Goal: Task Accomplishment & Management: Use online tool/utility

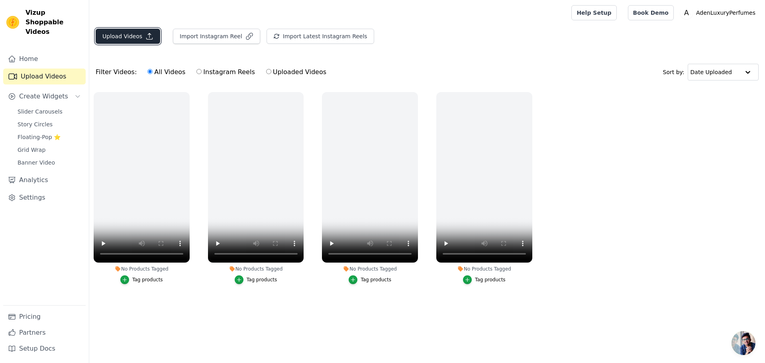
click at [126, 38] on button "Upload Videos" at bounding box center [128, 36] width 65 height 15
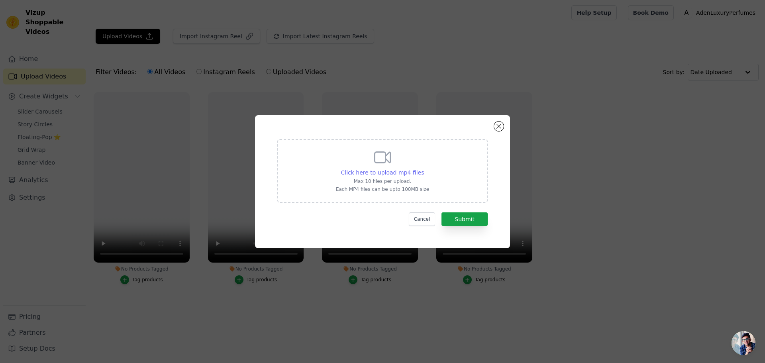
click at [386, 176] on span "Click here to upload mp4 files" at bounding box center [382, 172] width 83 height 6
click at [424, 169] on input "Click here to upload mp4 files Max 10 files per upload. Each MP4 files can be u…" at bounding box center [424, 168] width 0 height 0
type input "C:\fakepath\kashishmujeeb_makeupartist_acf18cf883b146c6999c7390ea1b54a4.mp4"
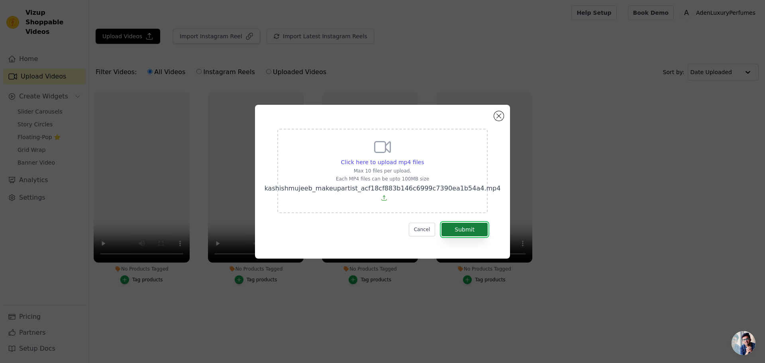
click at [472, 232] on button "Submit" at bounding box center [464, 230] width 46 height 14
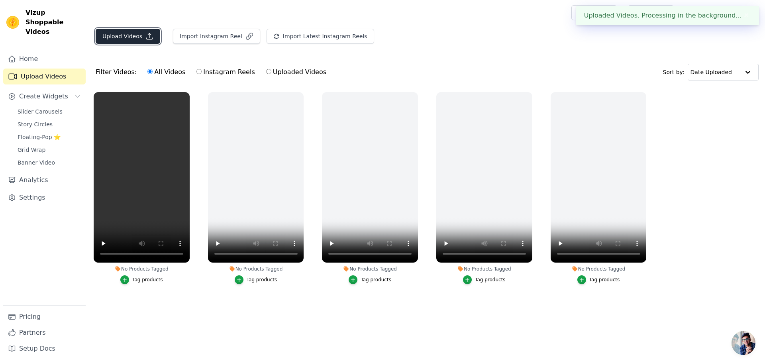
click at [133, 38] on button "Upload Videos" at bounding box center [128, 36] width 65 height 15
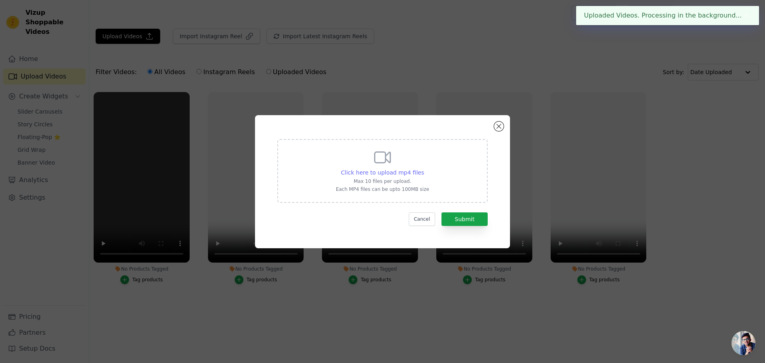
click at [371, 172] on span "Click here to upload mp4 files" at bounding box center [382, 172] width 83 height 6
click at [424, 169] on input "Click here to upload mp4 files Max 10 files per upload. Each MP4 files can be u…" at bounding box center [424, 168] width 0 height 0
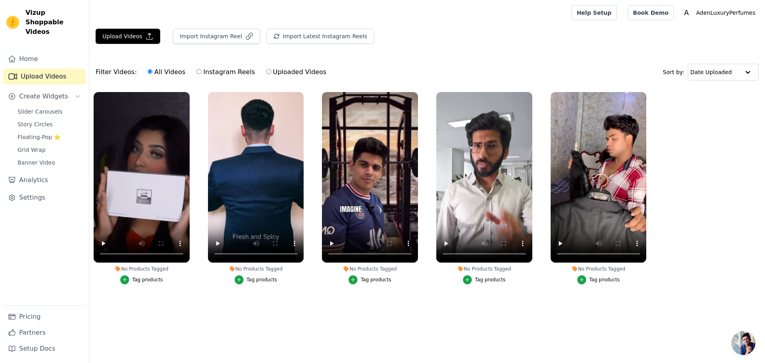
click at [151, 282] on div "Tag products" at bounding box center [147, 280] width 31 height 6
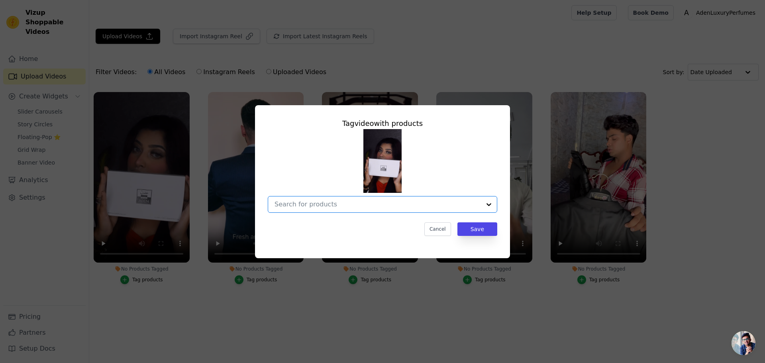
click at [347, 206] on input "No Products Tagged Tag video with products Option undefined, selected. Select i…" at bounding box center [378, 204] width 206 height 8
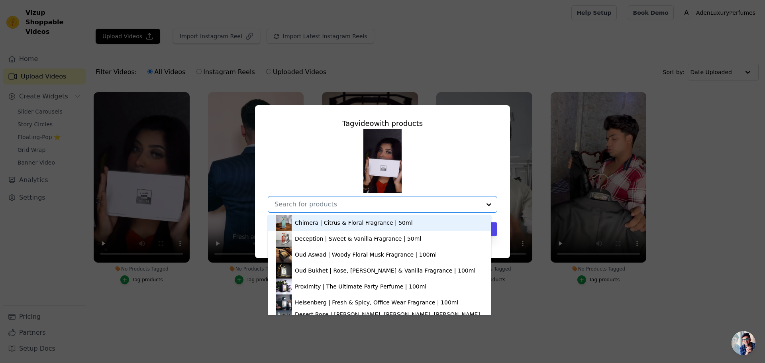
type input "6"
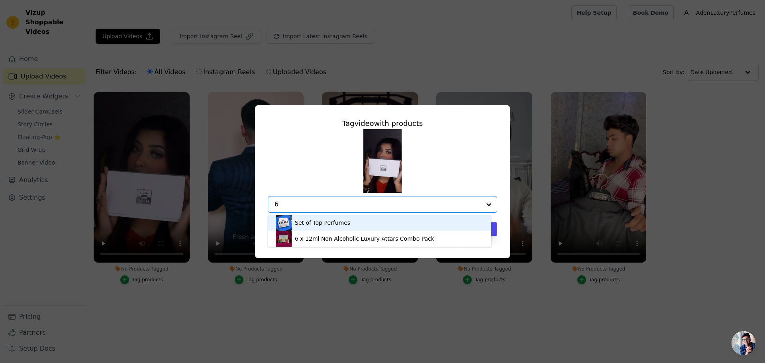
click at [343, 225] on div "Set of Top Perfumes" at bounding box center [322, 223] width 55 height 8
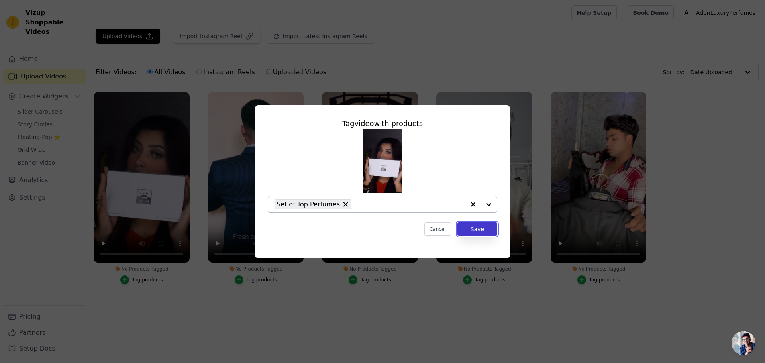
click at [479, 229] on button "Save" at bounding box center [477, 229] width 40 height 14
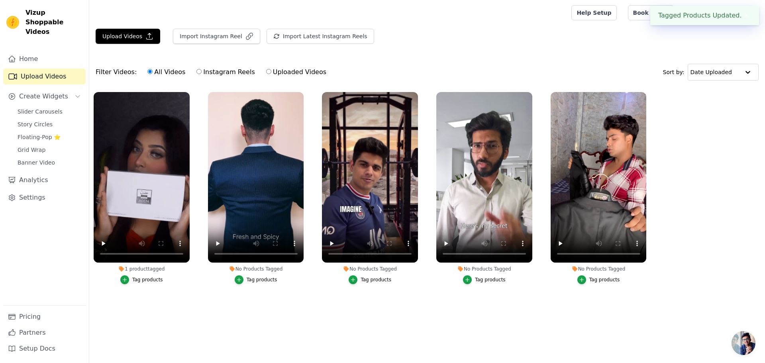
click at [257, 282] on div "Tag products" at bounding box center [262, 280] width 31 height 6
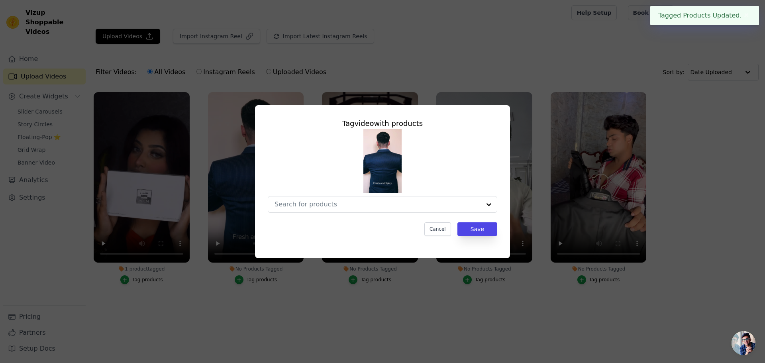
click at [373, 169] on img at bounding box center [382, 161] width 38 height 64
click at [392, 208] on input "No Products Tagged Tag video with products Option undefined, selected. Select i…" at bounding box center [378, 204] width 206 height 8
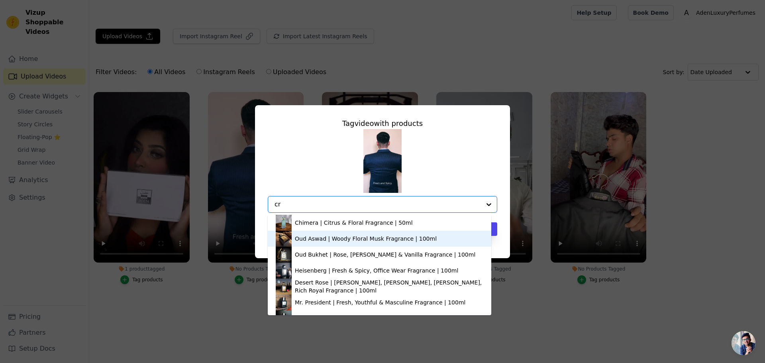
type input "cro"
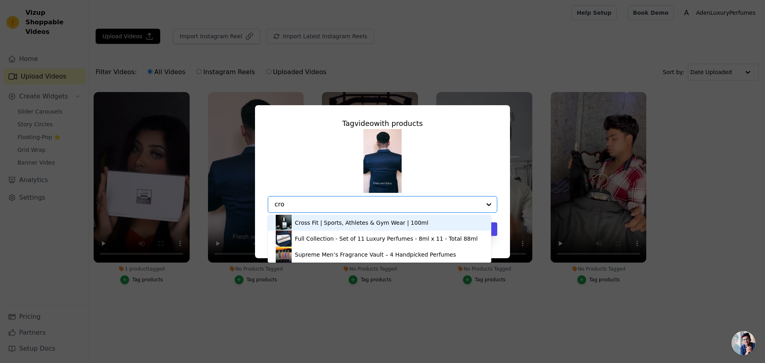
click at [331, 221] on div "Cross Fit | Sports, Athletes & Gym Wear | 100ml" at bounding box center [361, 223] width 133 height 8
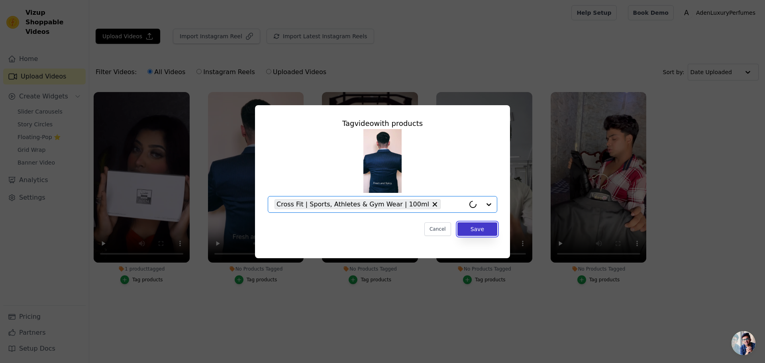
click at [478, 235] on button "Save" at bounding box center [477, 229] width 40 height 14
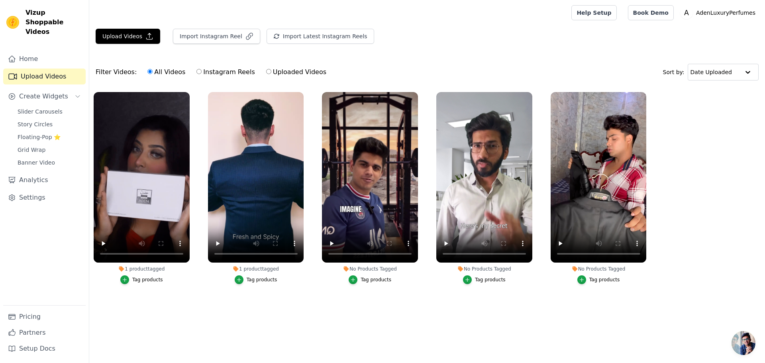
click at [370, 279] on div "Tag products" at bounding box center [376, 280] width 31 height 6
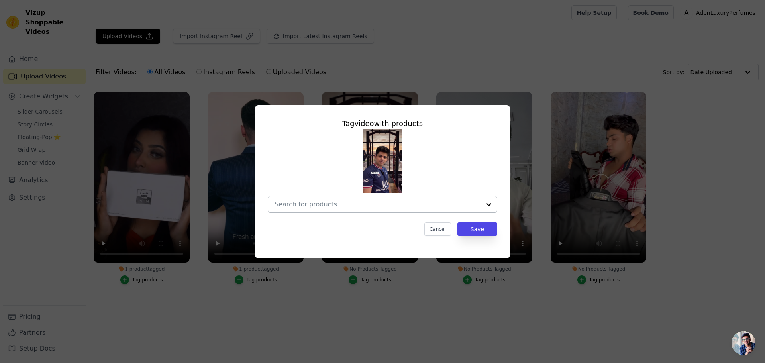
click at [377, 199] on div at bounding box center [378, 204] width 206 height 16
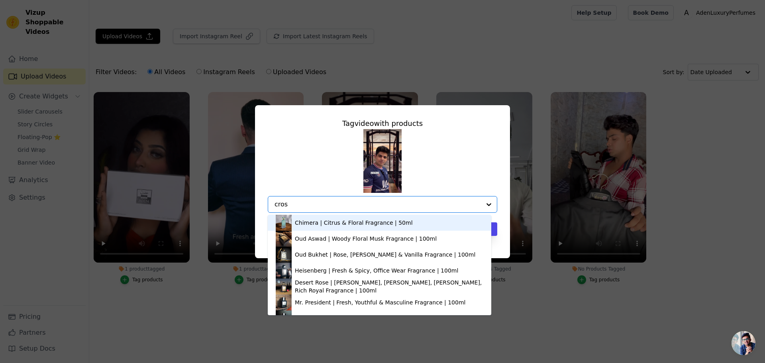
type input "cross"
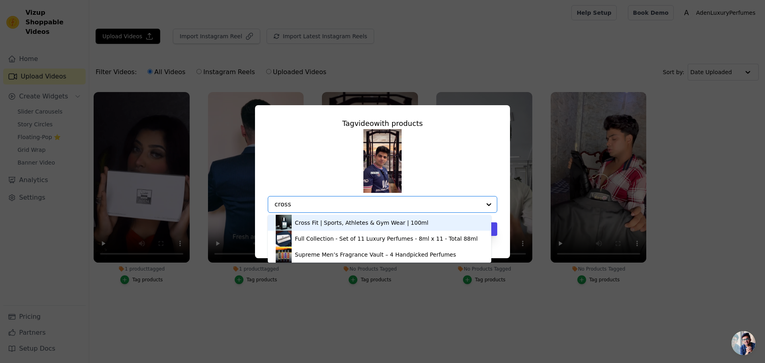
click at [351, 222] on div "Cross Fit | Sports, Athletes & Gym Wear | 100ml" at bounding box center [361, 223] width 133 height 8
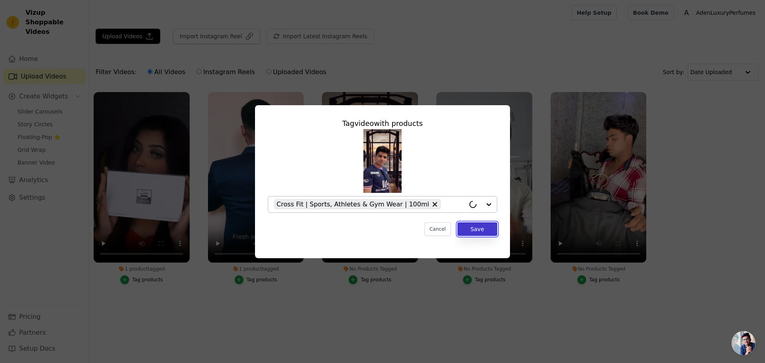
click at [473, 224] on button "Save" at bounding box center [477, 229] width 40 height 14
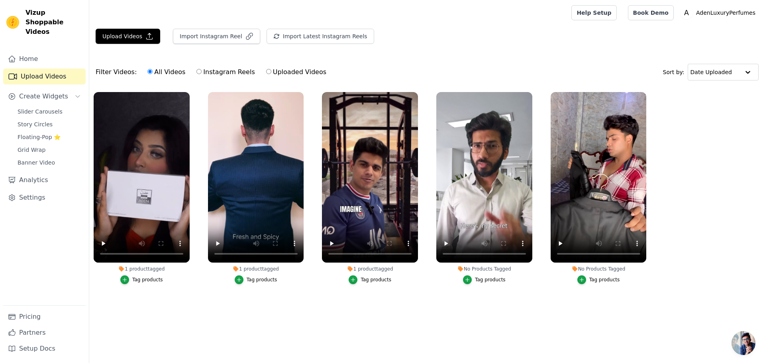
click at [482, 280] on div "Tag products" at bounding box center [490, 280] width 31 height 6
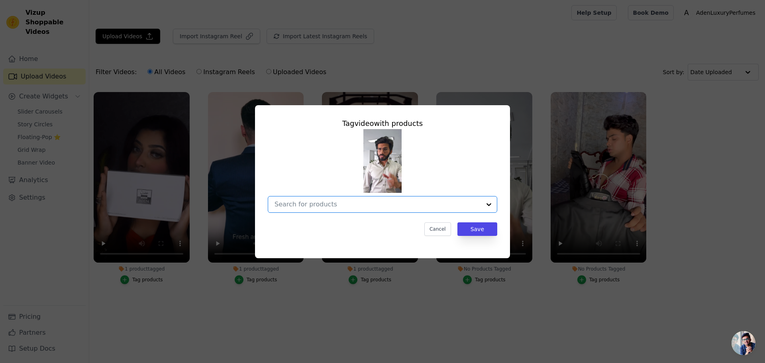
click at [328, 208] on input "No Products Tagged Tag video with products Option undefined, selected. Select i…" at bounding box center [378, 204] width 206 height 8
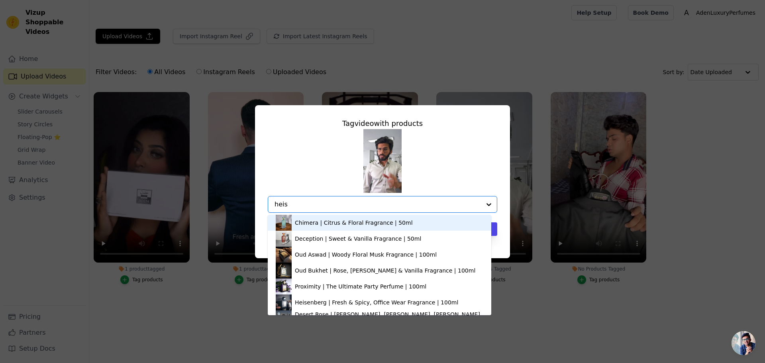
type input "heise"
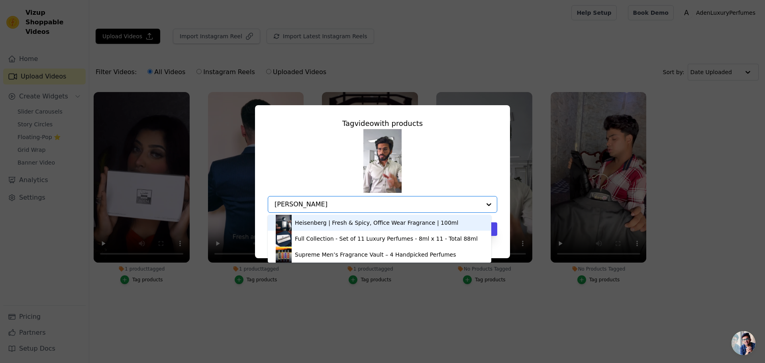
click at [336, 223] on div "Heisenberg | Fresh & Spicy, Office Wear Fragrance | 100ml" at bounding box center [376, 223] width 163 height 8
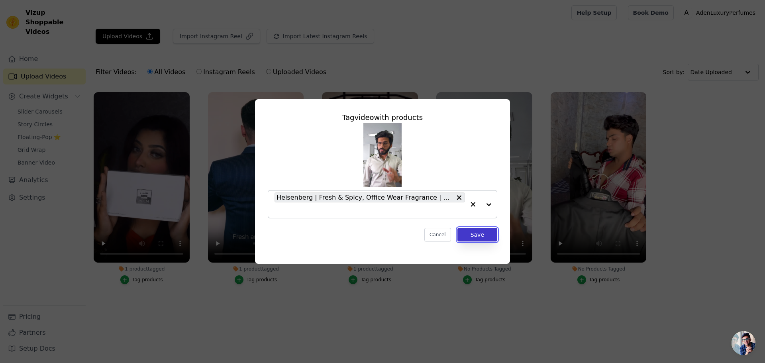
click at [488, 239] on button "Save" at bounding box center [477, 235] width 40 height 14
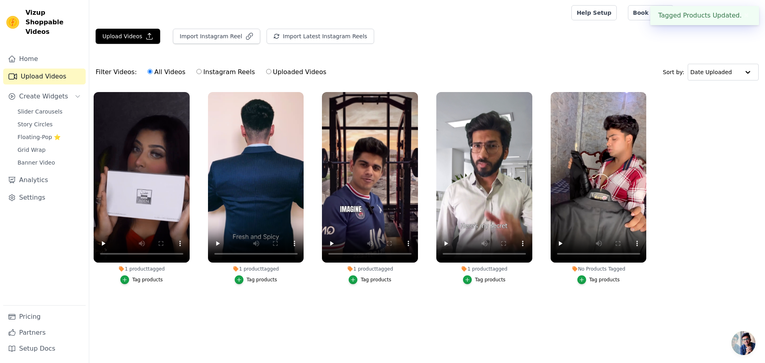
click at [602, 282] on div "Tag products" at bounding box center [604, 280] width 31 height 6
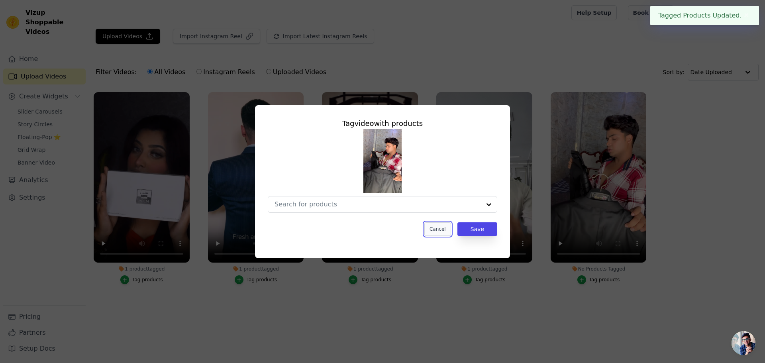
click at [430, 231] on button "Cancel" at bounding box center [437, 229] width 27 height 14
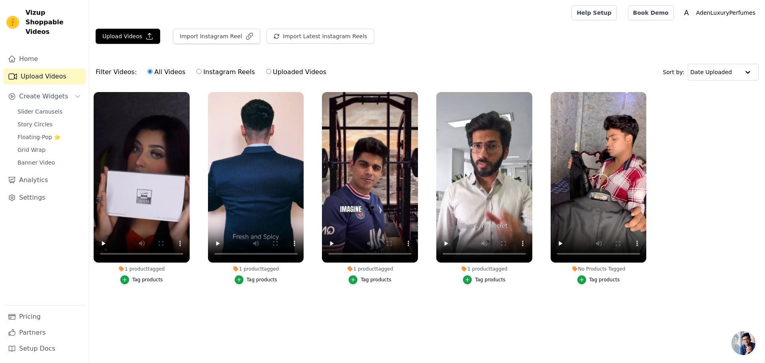
click at [600, 280] on div "Tag products" at bounding box center [604, 280] width 31 height 6
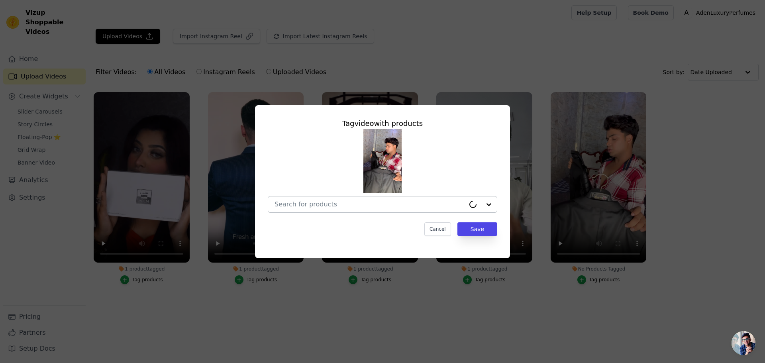
click at [366, 206] on input "No Products Tagged Tag video with products Cancel Save Tag products" at bounding box center [370, 204] width 190 height 8
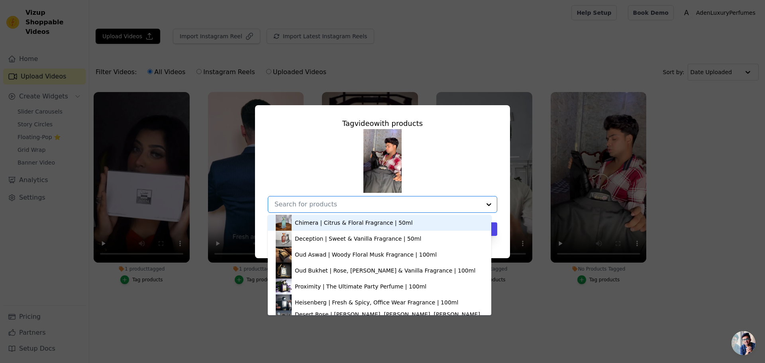
type input "6"
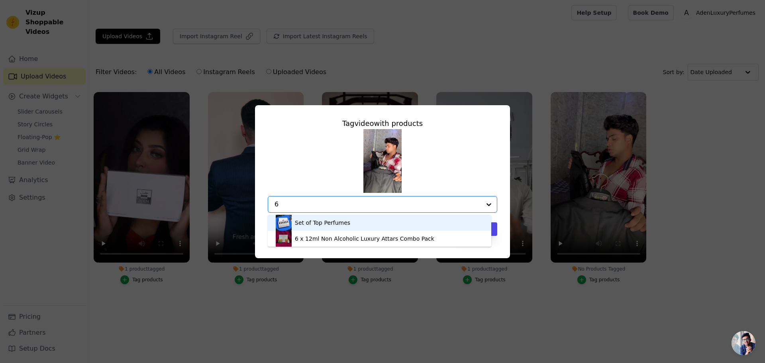
click at [333, 224] on div "Set of Top Perfumes" at bounding box center [322, 223] width 55 height 8
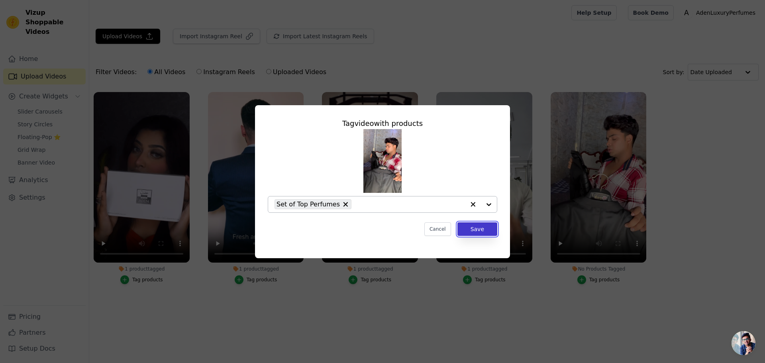
click at [475, 233] on button "Save" at bounding box center [477, 229] width 40 height 14
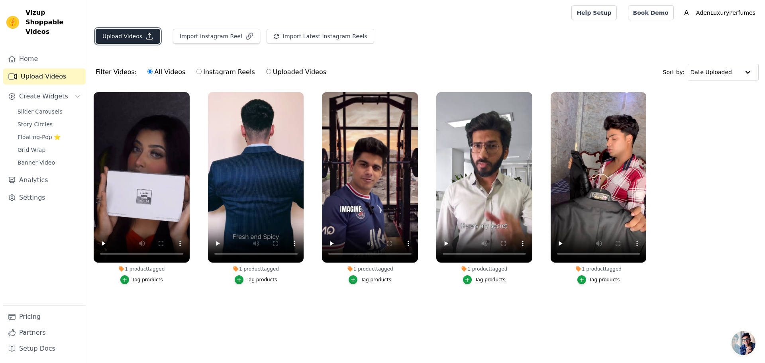
click at [128, 31] on button "Upload Videos" at bounding box center [128, 36] width 65 height 15
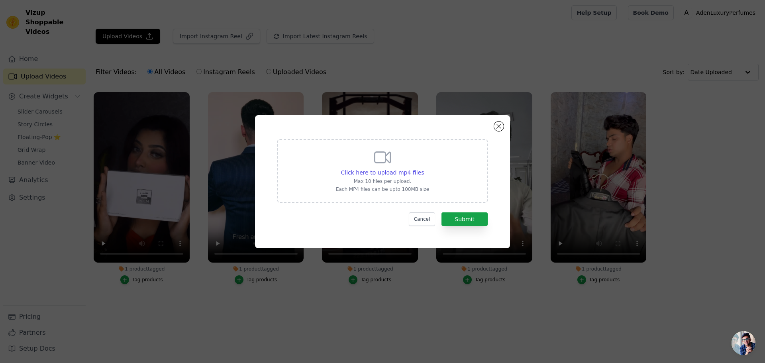
click at [396, 164] on div "Click here to upload mp4 files Max 10 files per upload. Each MP4 files can be u…" at bounding box center [382, 170] width 93 height 45
click at [424, 168] on input "Click here to upload mp4 files Max 10 files per upload. Each MP4 files can be u…" at bounding box center [424, 168] width 0 height 0
type input "C:\fakepath\jatin_singh_18_e6af809c02e4463e8cd253fcddae1743.mp4"
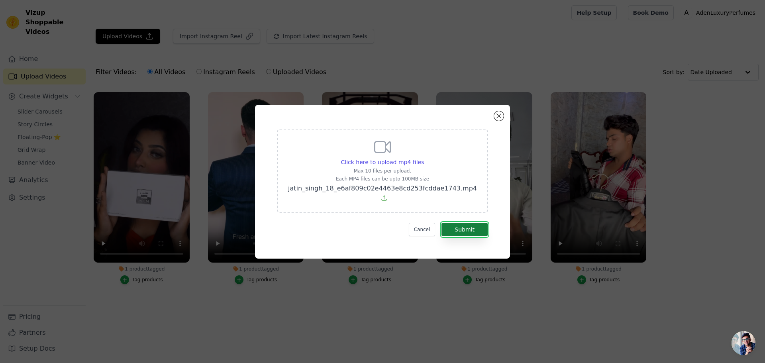
click at [467, 227] on button "Submit" at bounding box center [464, 230] width 46 height 14
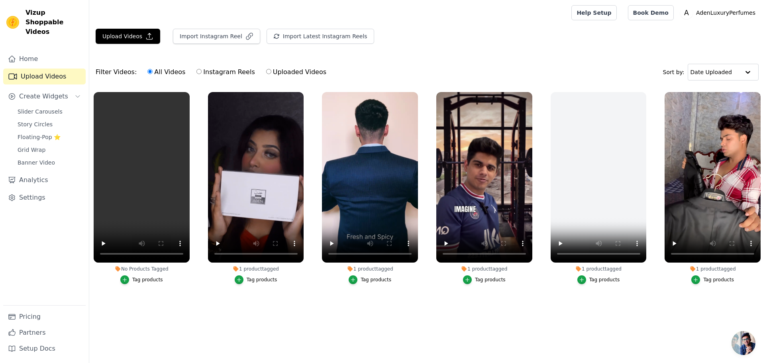
click at [140, 282] on div "Tag products" at bounding box center [147, 280] width 31 height 6
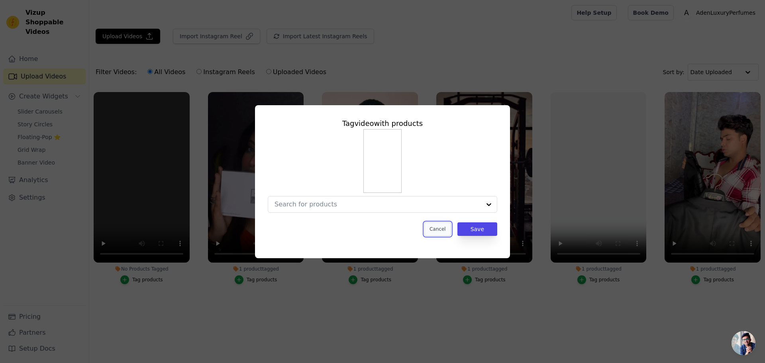
click at [440, 227] on button "Cancel" at bounding box center [437, 229] width 27 height 14
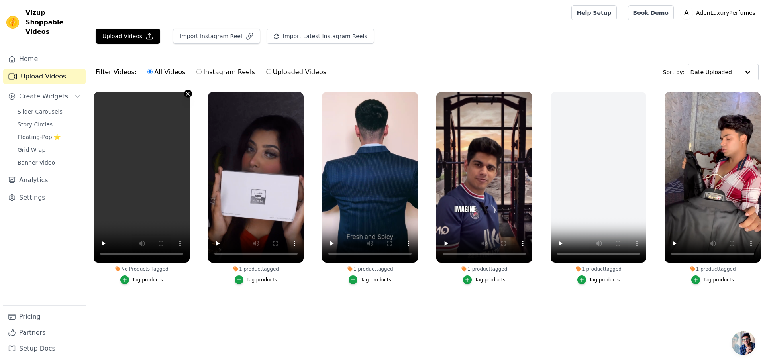
click at [186, 90] on button "No Products Tagged Tag products" at bounding box center [188, 94] width 8 height 8
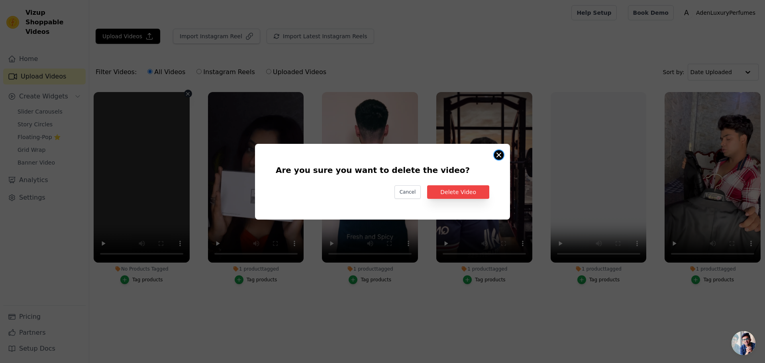
click at [502, 151] on button "Are you sure you want to delete the video? Cancel Delete Video No Products Tagg…" at bounding box center [499, 155] width 10 height 10
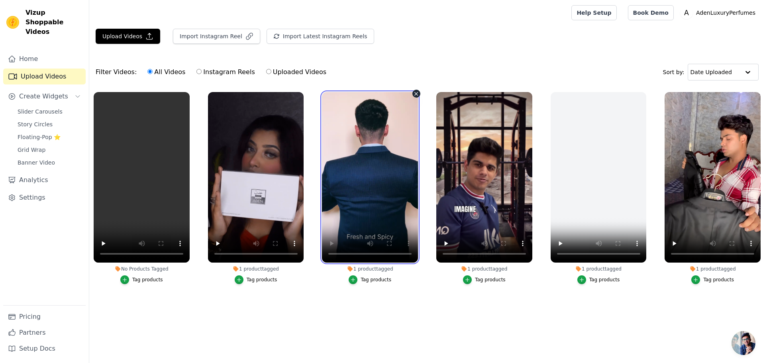
click at [375, 194] on video at bounding box center [370, 177] width 96 height 171
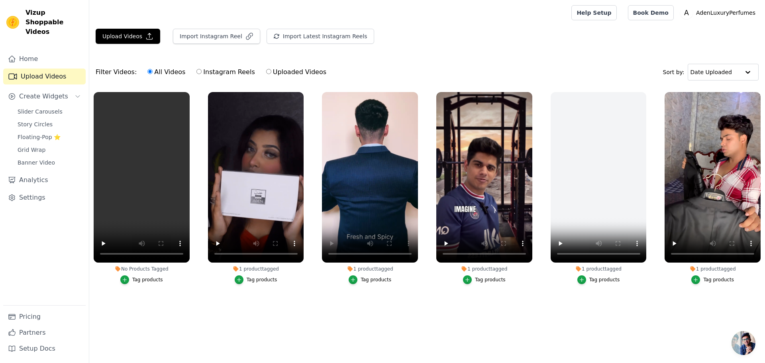
click at [153, 282] on div "Tag products" at bounding box center [147, 280] width 31 height 6
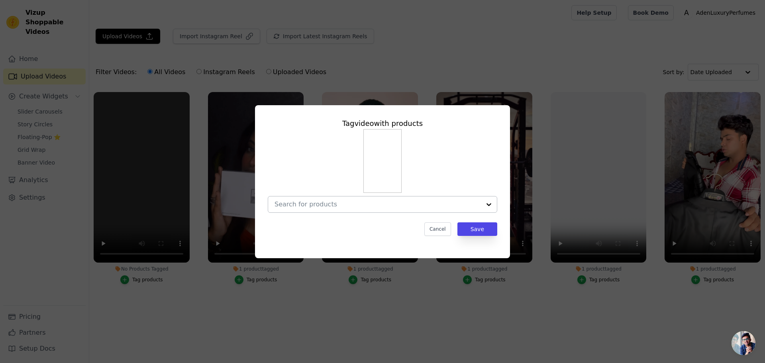
click at [360, 209] on div at bounding box center [378, 204] width 206 height 16
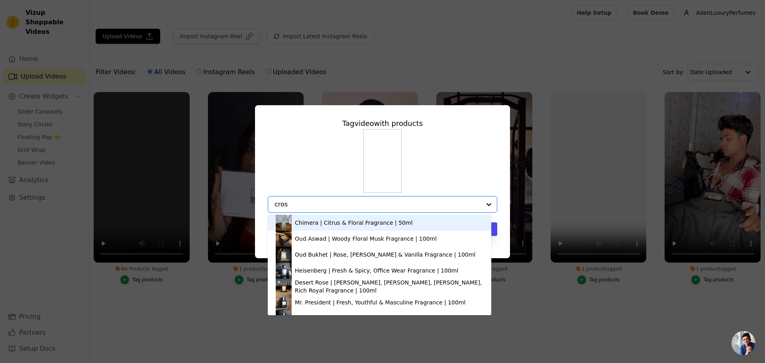
type input "cross"
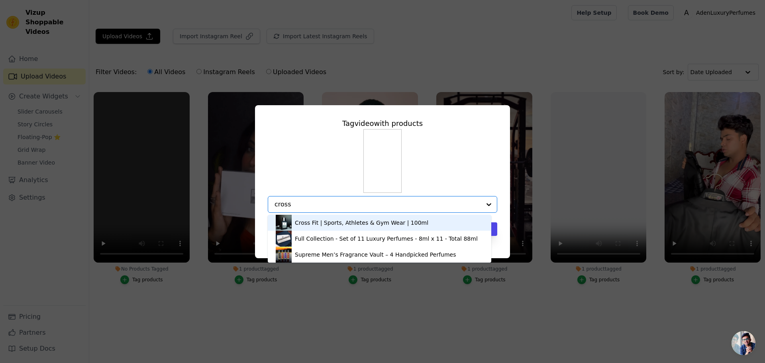
click at [321, 226] on div "Cross Fit | Sports, Athletes & Gym Wear | 100ml" at bounding box center [361, 223] width 133 height 8
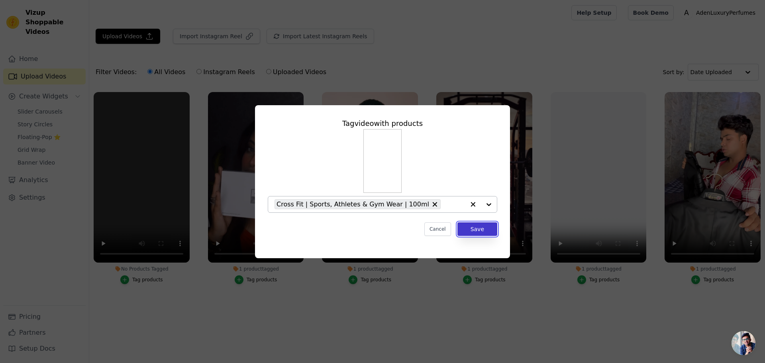
click at [484, 226] on button "Save" at bounding box center [477, 229] width 40 height 14
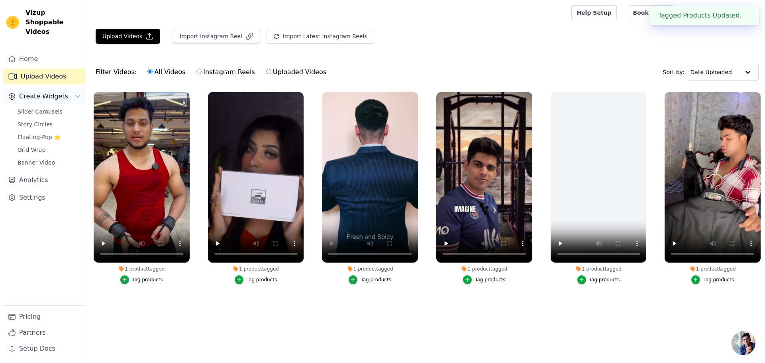
click at [32, 92] on span "Create Widgets" at bounding box center [43, 97] width 49 height 10
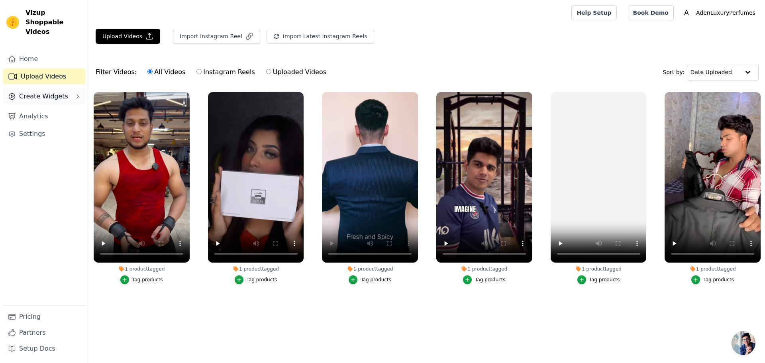
click at [32, 92] on span "Create Widgets" at bounding box center [43, 97] width 49 height 10
click at [37, 108] on span "Slider Carousels" at bounding box center [40, 112] width 45 height 8
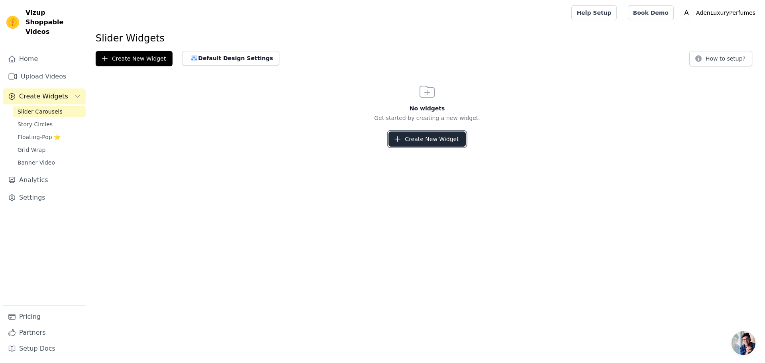
click at [451, 140] on button "Create New Widget" at bounding box center [426, 138] width 77 height 15
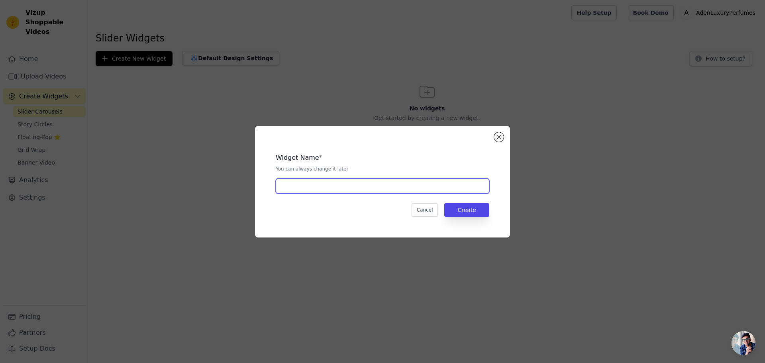
click at [369, 186] on input "text" at bounding box center [383, 185] width 214 height 15
type input "Our Fan Army!"
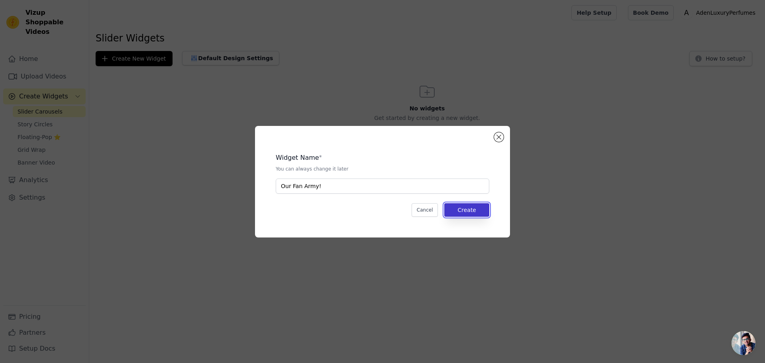
click at [467, 209] on button "Create" at bounding box center [466, 210] width 45 height 14
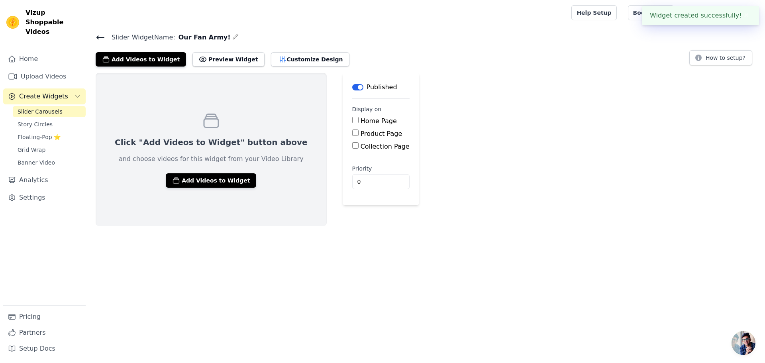
click at [361, 120] on label "Home Page" at bounding box center [379, 121] width 36 height 8
click at [352, 120] on input "Home Page" at bounding box center [355, 120] width 6 height 6
checkbox input "true"
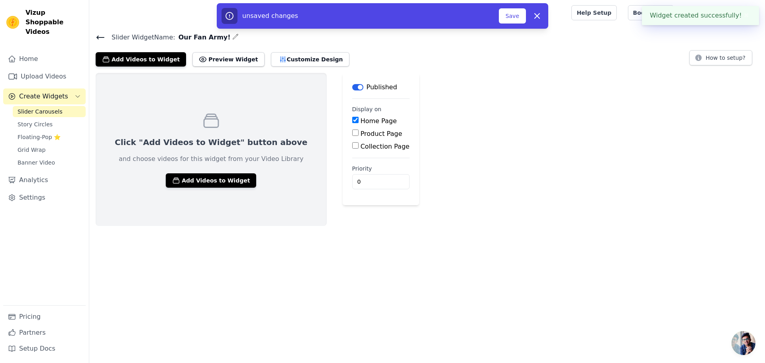
click at [361, 131] on label "Product Page" at bounding box center [382, 134] width 42 height 8
click at [352, 131] on input "Product Page" at bounding box center [355, 132] width 6 height 6
checkbox input "true"
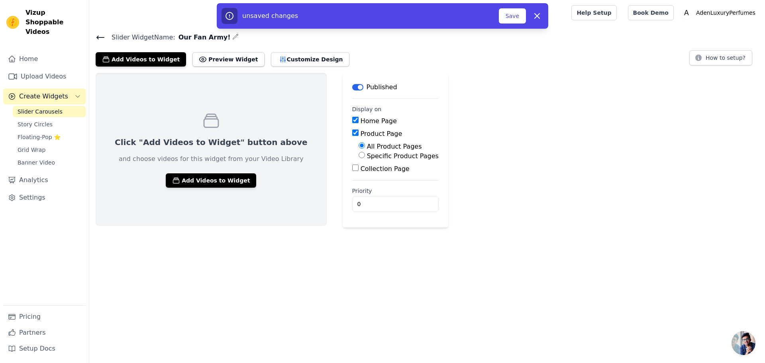
click at [361, 169] on label "Collection Page" at bounding box center [385, 169] width 49 height 8
click at [352, 169] on input "Collection Page" at bounding box center [355, 168] width 6 height 6
click at [361, 169] on label "Collection Page" at bounding box center [385, 169] width 49 height 8
click at [352, 169] on input "Collection Page" at bounding box center [355, 168] width 6 height 6
checkbox input "false"
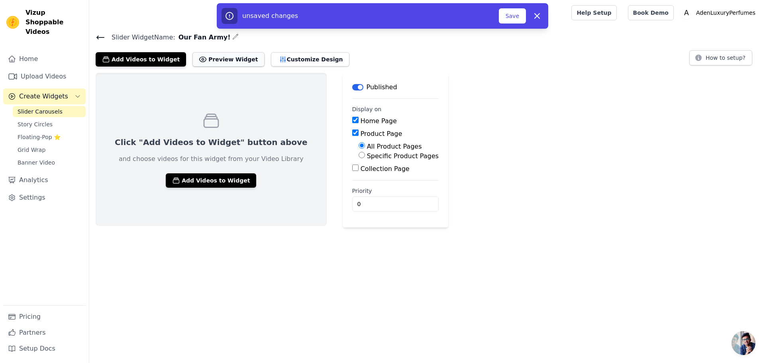
click at [214, 61] on button "Preview Widget" at bounding box center [228, 59] width 72 height 14
click at [198, 180] on button "Add Videos to Widget" at bounding box center [211, 180] width 90 height 14
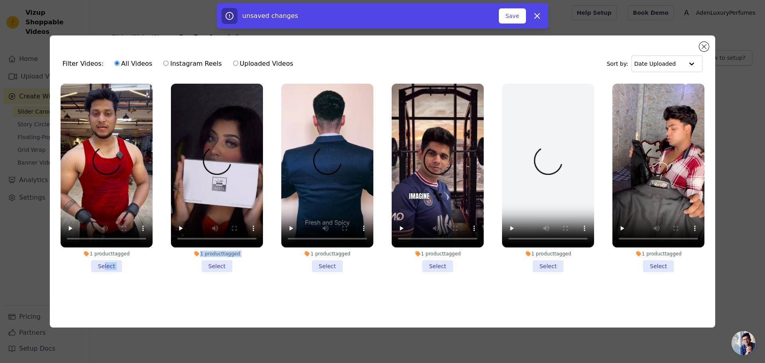
drag, startPoint x: 105, startPoint y: 265, endPoint x: 214, endPoint y: 279, distance: 110.4
click at [195, 280] on ul "1 product tagged Select 1 product tagged Select 1 product tagged Select 1 produ…" at bounding box center [382, 190] width 653 height 223
click at [332, 261] on li "1 product tagged Select" at bounding box center [327, 178] width 92 height 188
click at [0, 0] on input "1 product tagged Select" at bounding box center [0, 0] width 0 height 0
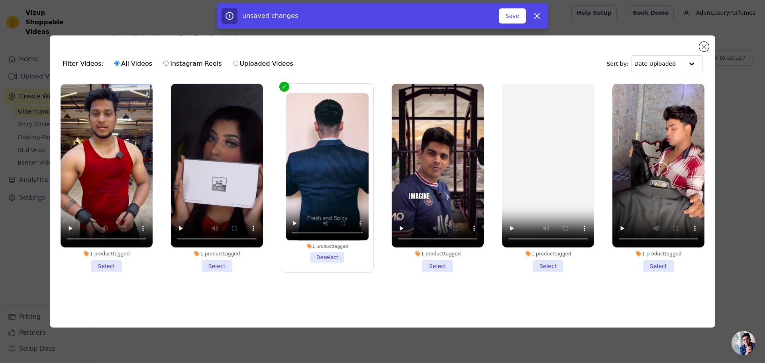
click at [436, 263] on li "1 product tagged Select" at bounding box center [438, 178] width 92 height 188
click at [0, 0] on input "1 product tagged Select" at bounding box center [0, 0] width 0 height 0
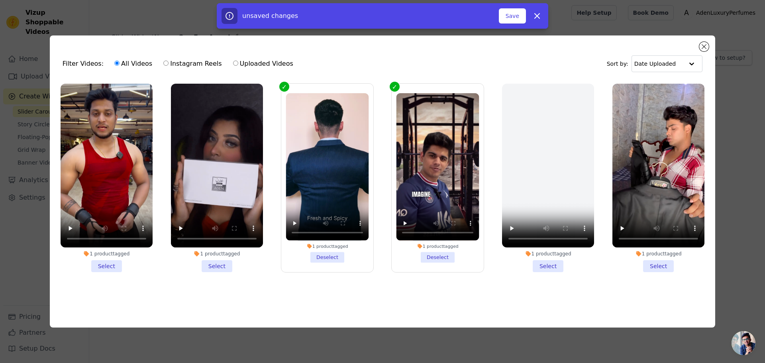
click at [554, 268] on li "1 product tagged Select" at bounding box center [548, 178] width 92 height 188
click at [658, 264] on li "1 product tagged Select" at bounding box center [658, 178] width 92 height 188
click at [0, 0] on input "1 product tagged Select" at bounding box center [0, 0] width 0 height 0
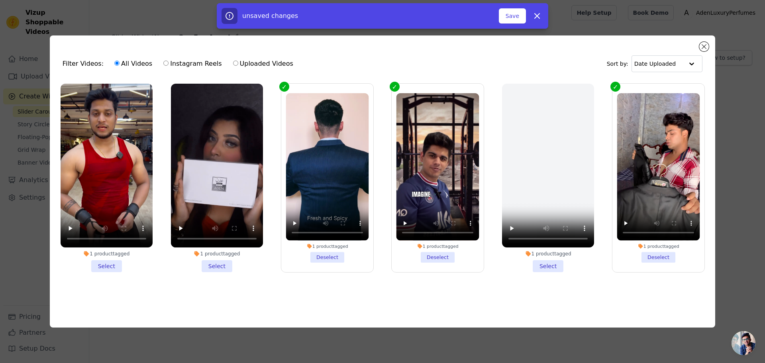
click at [112, 265] on li "1 product tagged Select" at bounding box center [107, 178] width 92 height 188
click at [0, 0] on input "1 product tagged Select" at bounding box center [0, 0] width 0 height 0
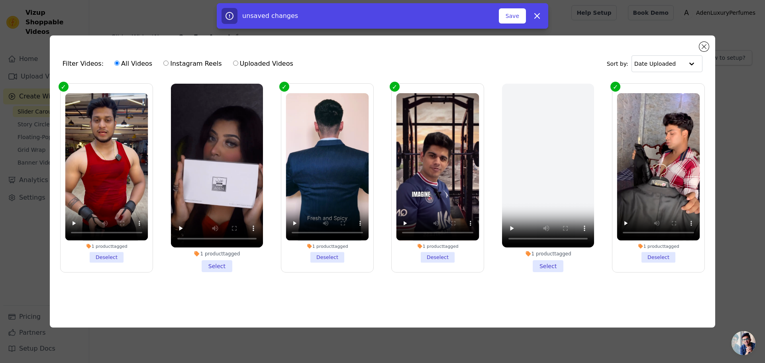
click at [105, 260] on li "1 product tagged Deselect" at bounding box center [106, 177] width 83 height 169
click at [0, 0] on input "1 product tagged Deselect" at bounding box center [0, 0] width 0 height 0
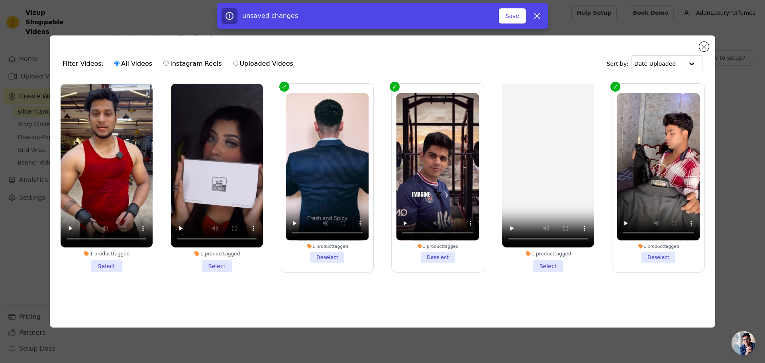
click at [215, 267] on li "1 product tagged Select" at bounding box center [217, 178] width 92 height 188
click at [0, 0] on input "1 product tagged Select" at bounding box center [0, 0] width 0 height 0
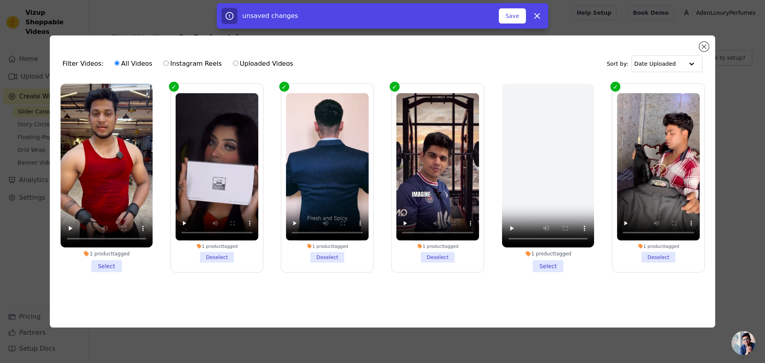
click at [108, 266] on li "1 product tagged Select" at bounding box center [107, 178] width 92 height 188
click at [0, 0] on input "1 product tagged Select" at bounding box center [0, 0] width 0 height 0
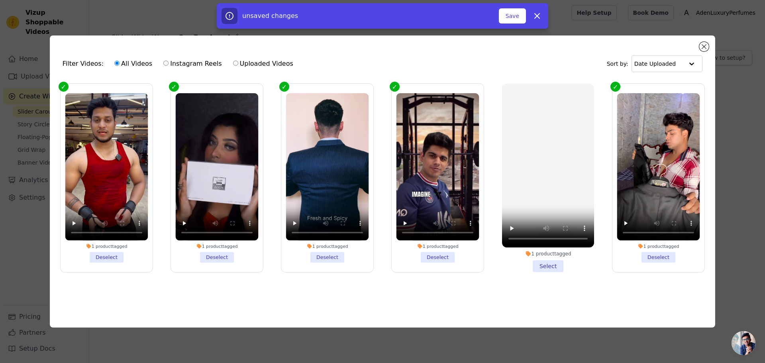
click at [512, 7] on div "unsaved changes Save Dismiss" at bounding box center [382, 15] width 331 height 25
click at [515, 15] on button "Save" at bounding box center [512, 15] width 27 height 15
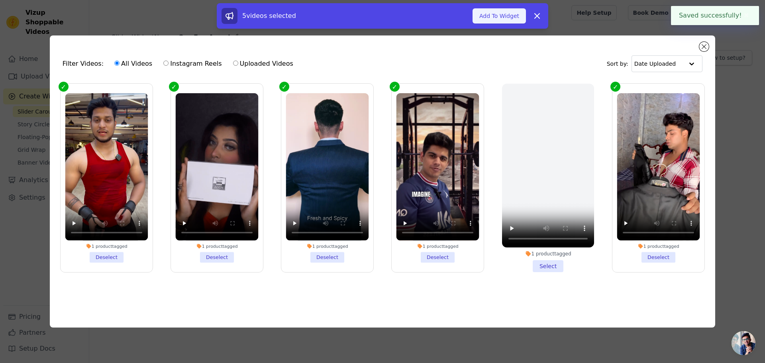
click at [513, 19] on button "Add To Widget" at bounding box center [499, 15] width 53 height 15
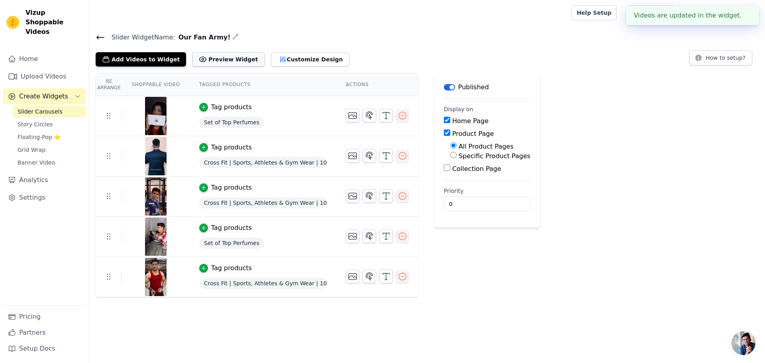
click at [209, 58] on button "Preview Widget" at bounding box center [228, 59] width 72 height 14
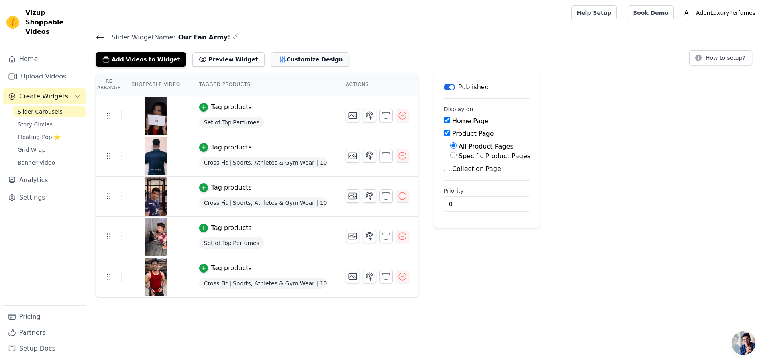
click at [279, 59] on icon "button" at bounding box center [283, 59] width 8 height 8
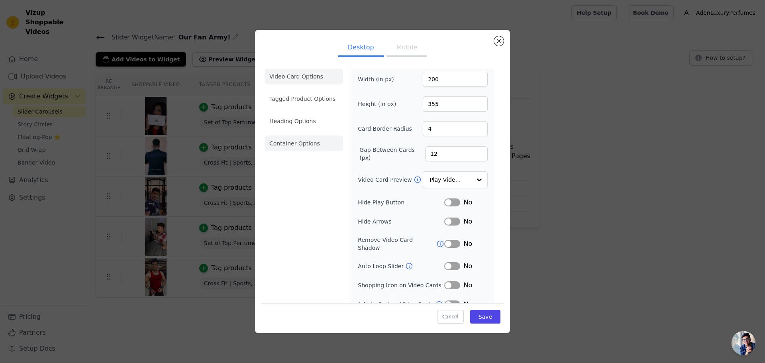
click at [312, 144] on li "Container Options" at bounding box center [304, 143] width 78 height 16
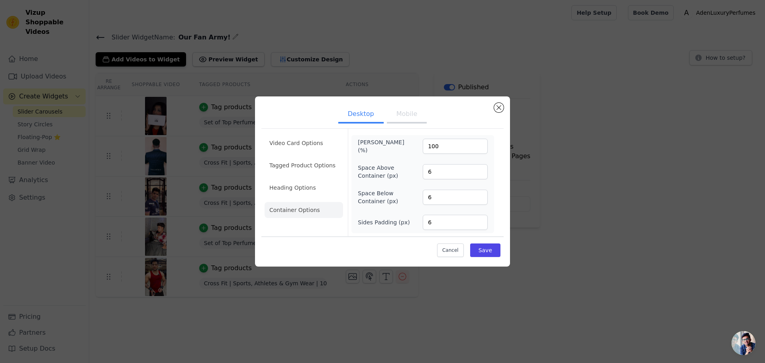
click at [300, 187] on li "Heading Options" at bounding box center [304, 188] width 78 height 16
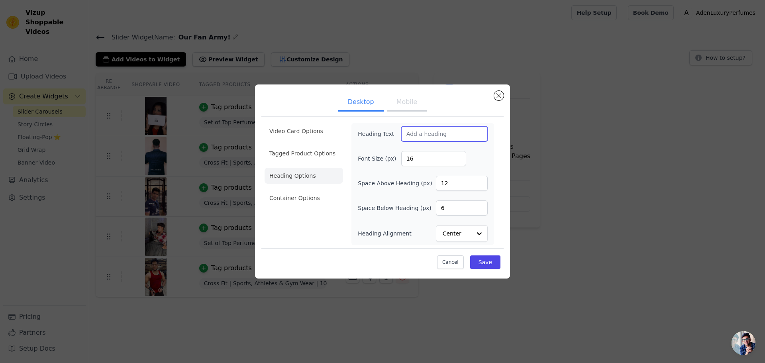
click at [425, 133] on input "Heading Text" at bounding box center [444, 133] width 86 height 15
type input "Our Fan Army!"
click at [489, 264] on button "Save" at bounding box center [485, 262] width 30 height 14
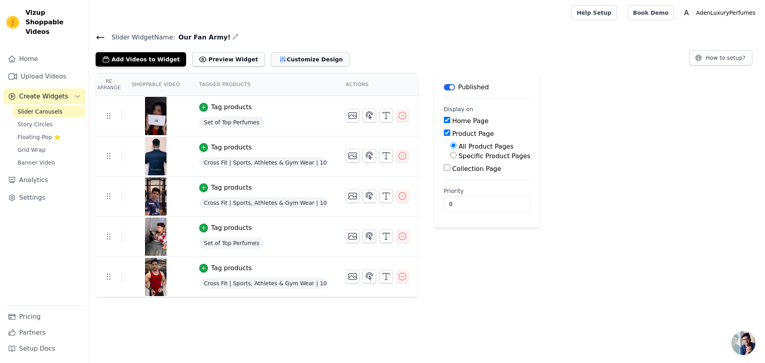
click at [271, 55] on button "Customize Design" at bounding box center [310, 59] width 78 height 14
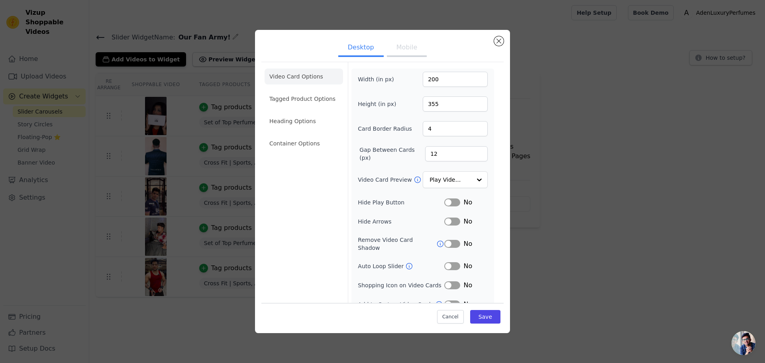
click at [408, 49] on button "Mobile" at bounding box center [407, 48] width 40 height 18
click at [357, 51] on button "Desktop" at bounding box center [360, 48] width 45 height 18
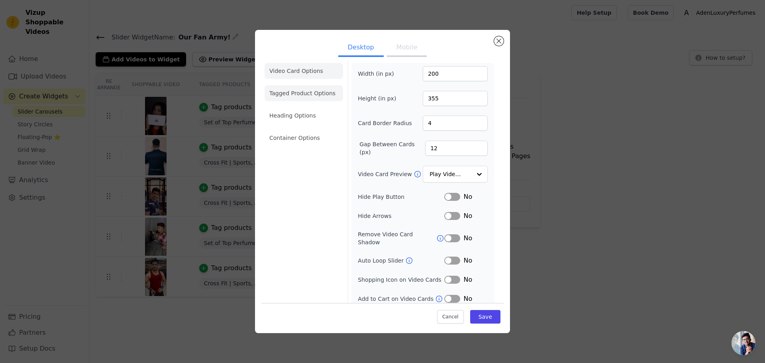
click at [313, 130] on li "Tagged Product Options" at bounding box center [304, 138] width 78 height 16
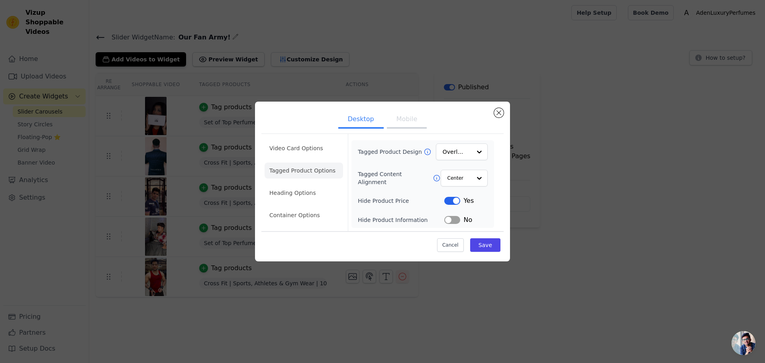
scroll to position [0, 0]
click at [402, 123] on button "Mobile" at bounding box center [407, 120] width 40 height 18
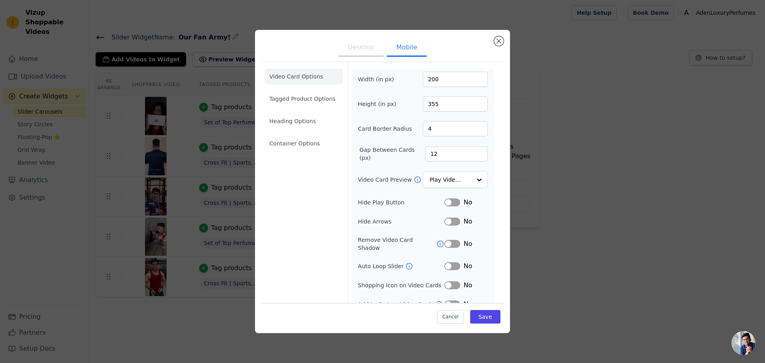
click at [362, 50] on button "Desktop" at bounding box center [360, 48] width 45 height 18
click at [293, 123] on li "Heading Options" at bounding box center [304, 121] width 78 height 16
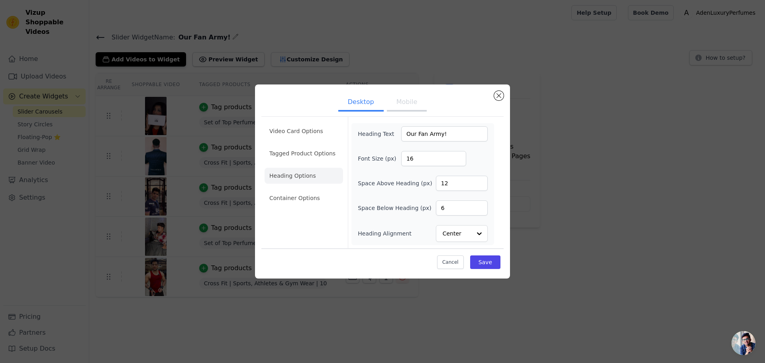
click at [306, 196] on li "Container Options" at bounding box center [304, 198] width 78 height 16
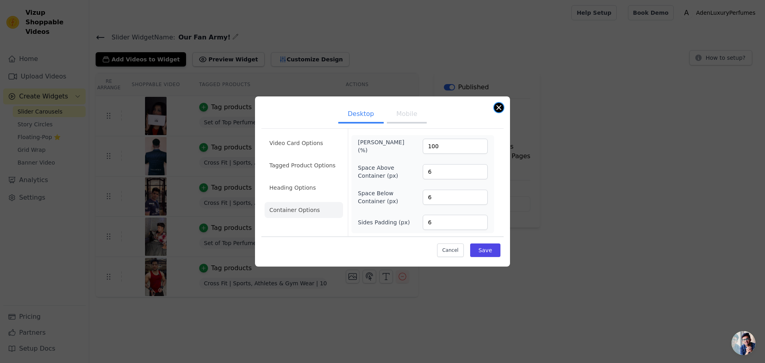
click at [497, 108] on button "Close modal" at bounding box center [499, 108] width 10 height 10
